Goal: Navigation & Orientation: Find specific page/section

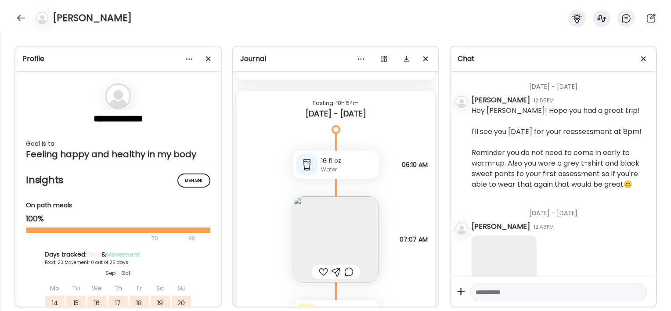
scroll to position [2924, 0]
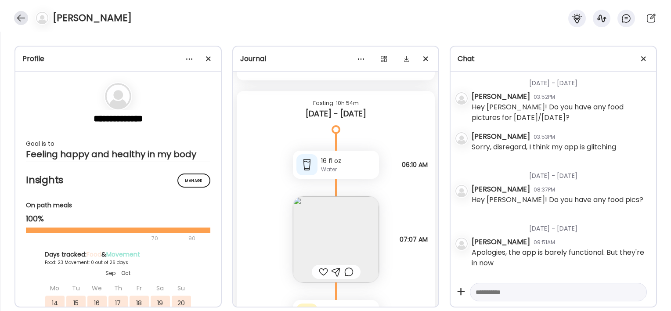
click at [23, 17] on div at bounding box center [21, 18] width 14 height 14
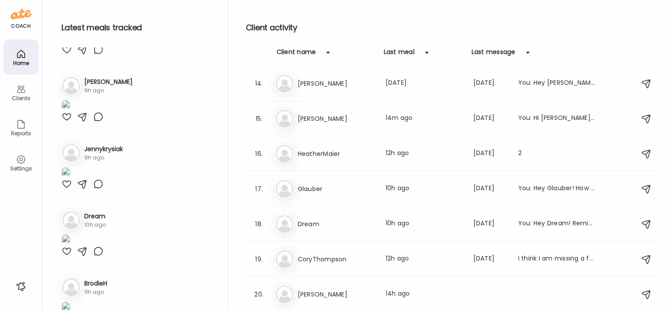
scroll to position [459, 0]
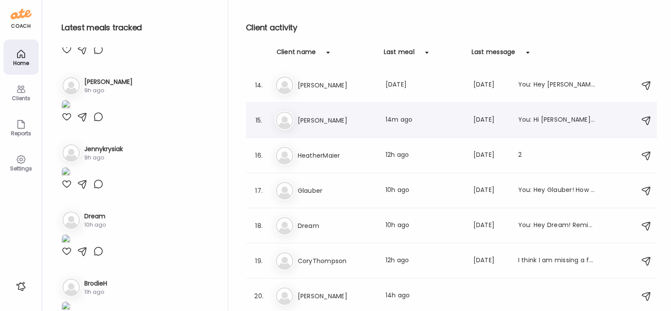
click at [331, 123] on h3 "[PERSON_NAME]" at bounding box center [336, 120] width 77 height 11
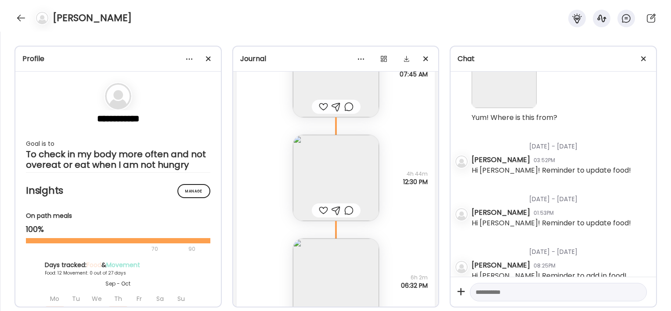
scroll to position [9171, 0]
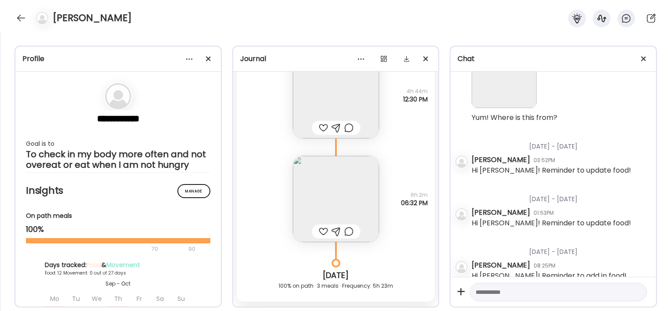
click at [324, 177] on img at bounding box center [336, 199] width 86 height 86
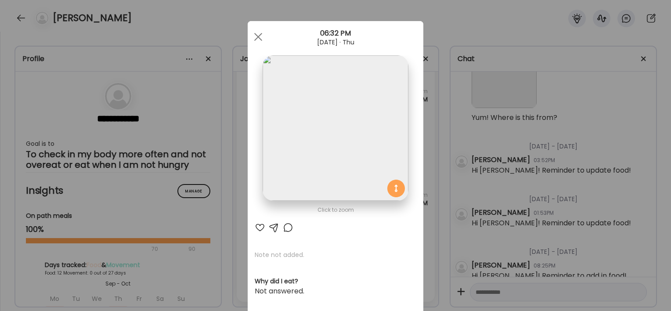
click at [223, 218] on div "Ate Coach Dashboard Wahoo! It’s official Take a moment to set up your Coach Pro…" at bounding box center [335, 155] width 671 height 311
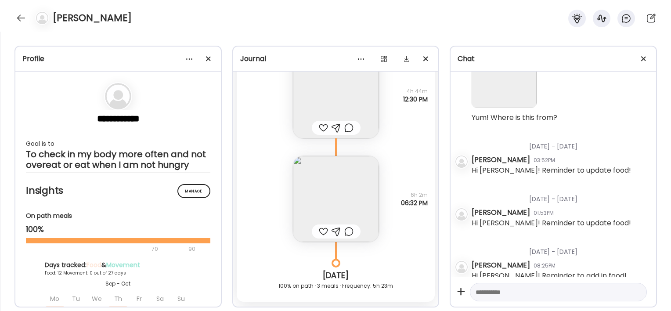
click at [24, 25] on div "[PERSON_NAME]" at bounding box center [335, 16] width 671 height 32
click at [22, 21] on div at bounding box center [21, 18] width 14 height 14
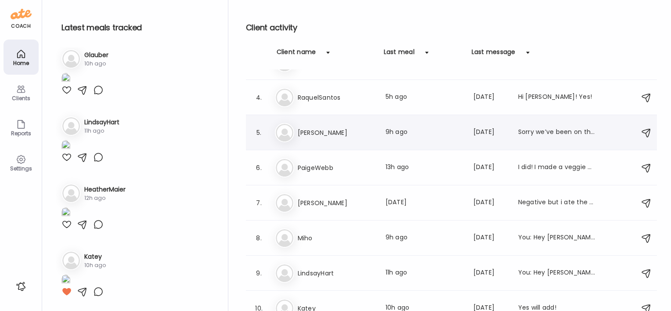
scroll to position [573, 0]
click at [321, 137] on h3 "[PERSON_NAME]" at bounding box center [336, 132] width 77 height 11
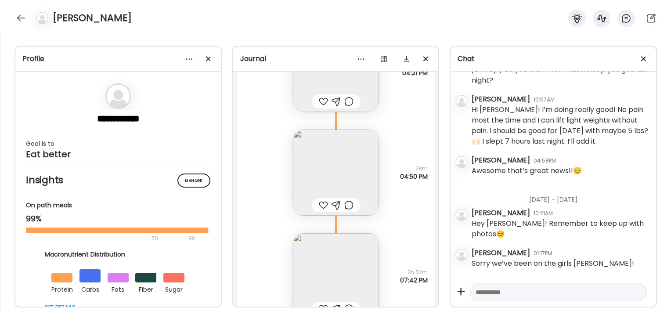
scroll to position [29880, 0]
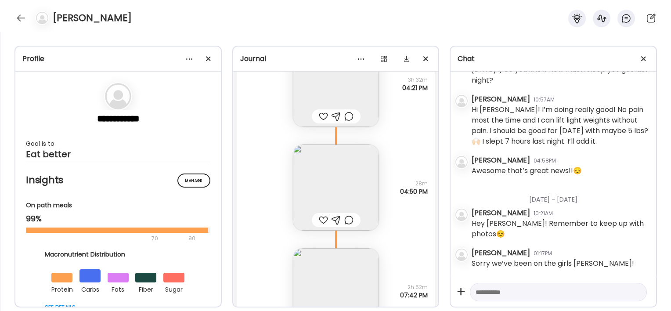
click at [323, 178] on img at bounding box center [336, 188] width 86 height 86
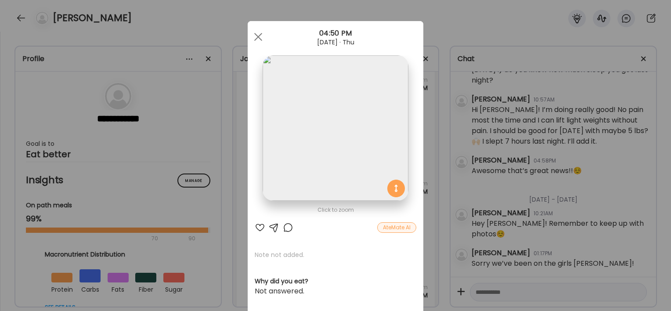
click at [234, 171] on div "Ate Coach Dashboard Wahoo! It’s official Take a moment to set up your Coach Pro…" at bounding box center [335, 155] width 671 height 311
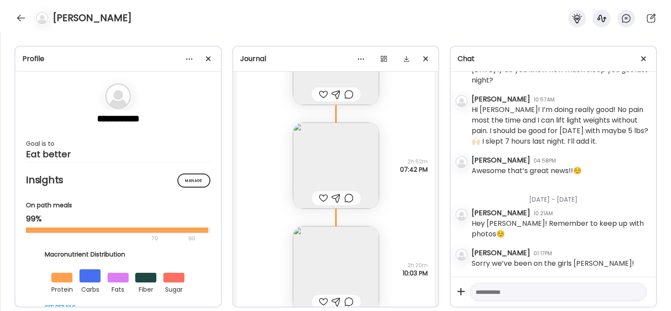
scroll to position [30085, 0]
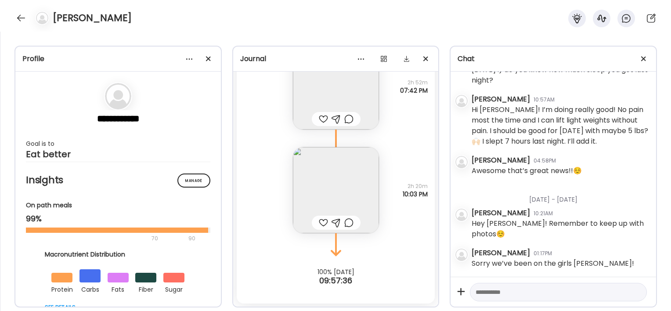
click at [306, 87] on img at bounding box center [336, 86] width 86 height 86
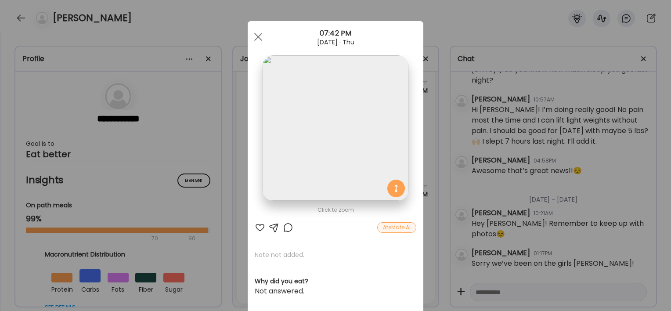
click at [226, 158] on div "Ate Coach Dashboard Wahoo! It’s official Take a moment to set up your Coach Pro…" at bounding box center [335, 155] width 671 height 311
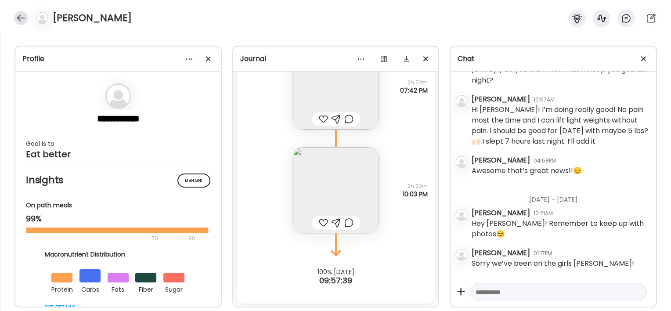
click at [18, 20] on div at bounding box center [21, 18] width 14 height 14
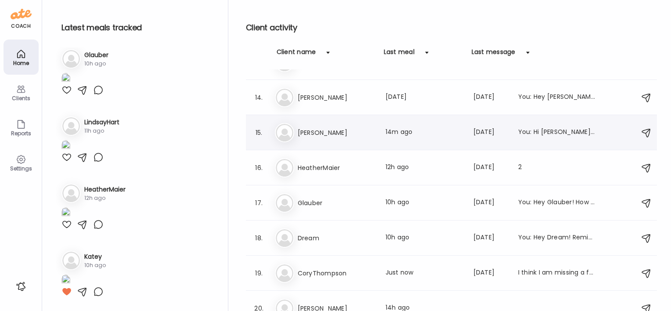
scroll to position [446, 0]
click at [319, 210] on div "[PERSON_NAME] Last meal: 10h ago Last message: [DATE] You: Hey [PERSON_NAME]! H…" at bounding box center [453, 202] width 356 height 19
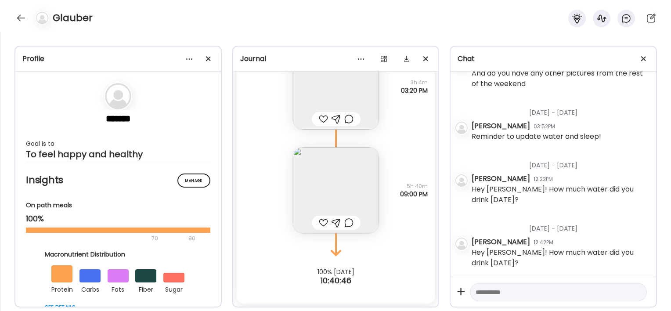
scroll to position [21652, 0]
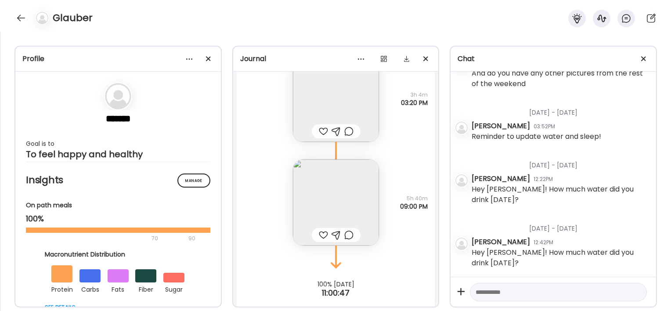
click at [325, 201] on img at bounding box center [336, 202] width 86 height 86
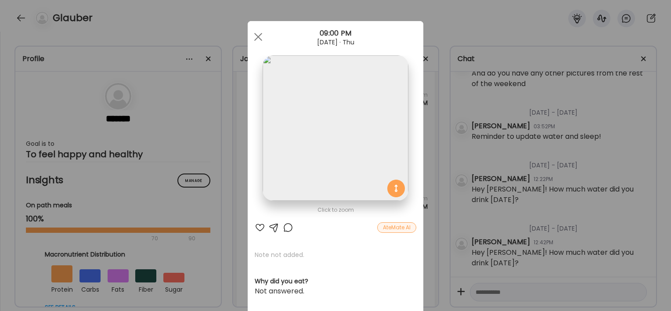
click at [235, 157] on div "Ate Coach Dashboard Wahoo! It’s official Take a moment to set up your Coach Pro…" at bounding box center [335, 155] width 671 height 311
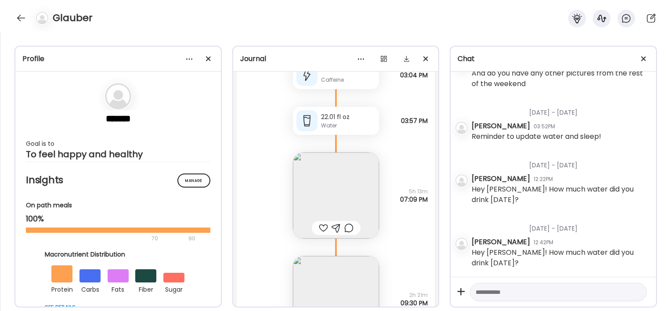
scroll to position [20171, 0]
click at [311, 194] on img at bounding box center [336, 197] width 86 height 86
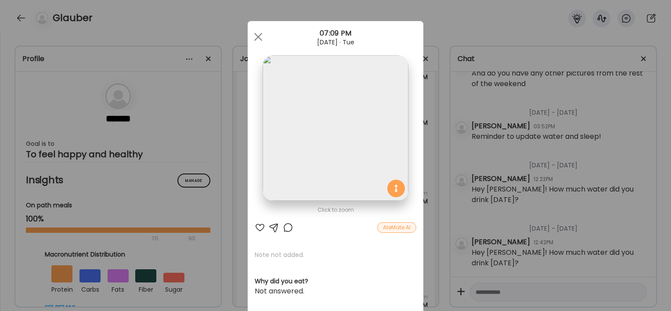
click at [237, 186] on div "Ate Coach Dashboard Wahoo! It’s official Take a moment to set up your Coach Pro…" at bounding box center [335, 155] width 671 height 311
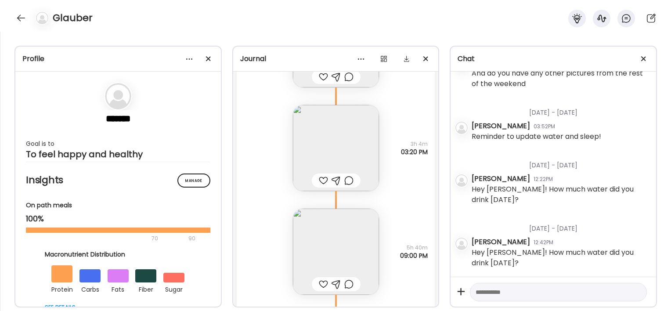
scroll to position [21604, 0]
